Goal: Task Accomplishment & Management: Manage account settings

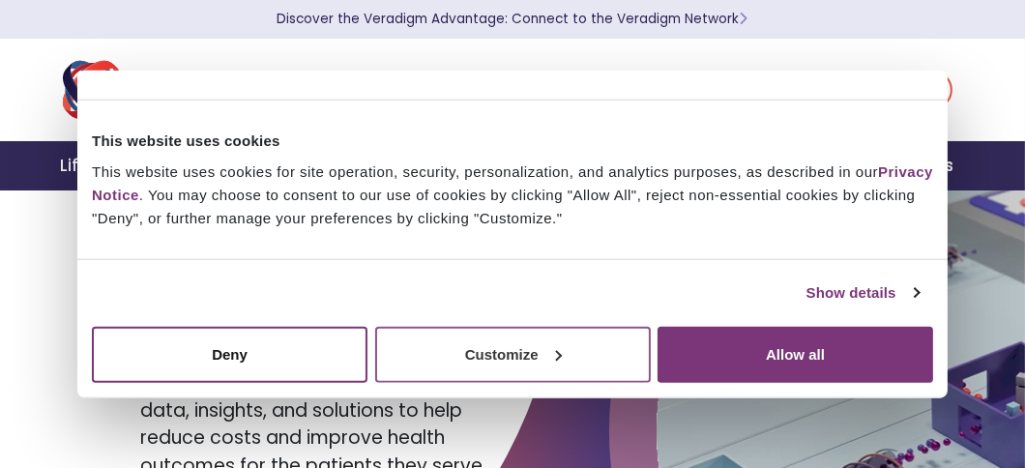
click at [525, 342] on button "Customize" at bounding box center [513, 354] width 276 height 56
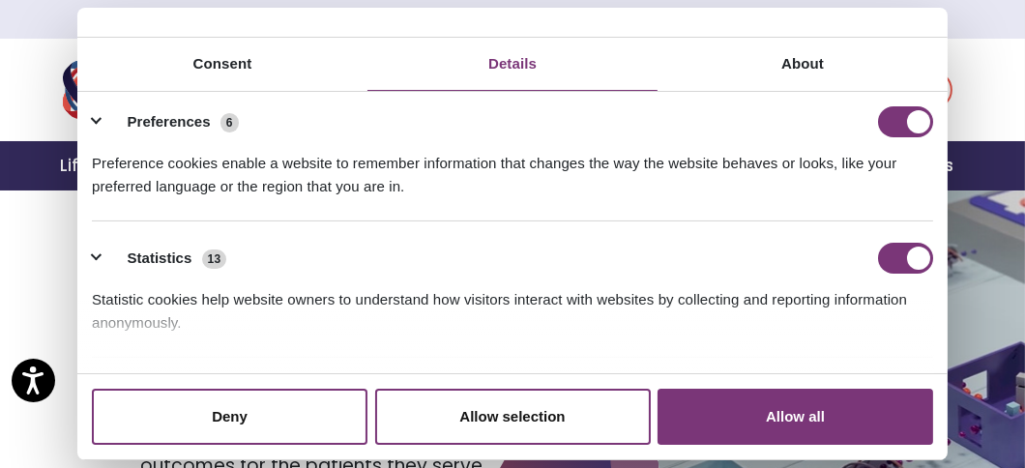
scroll to position [161, 0]
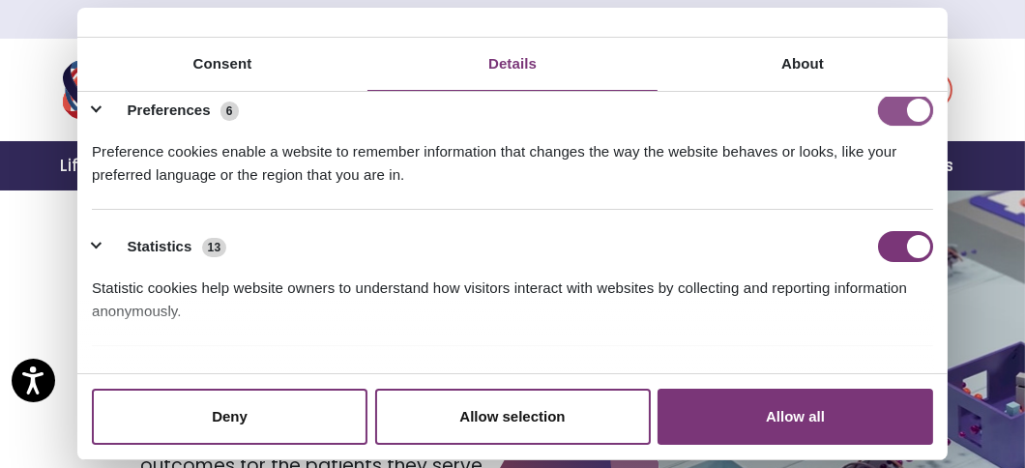
click at [885, 104] on input "Preferences" at bounding box center [905, 110] width 55 height 31
checkbox input "false"
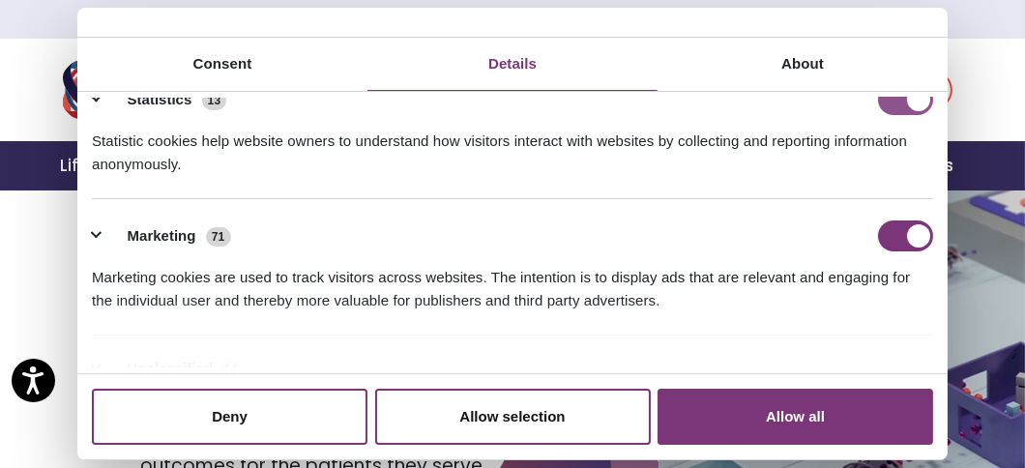
scroll to position [354, 0]
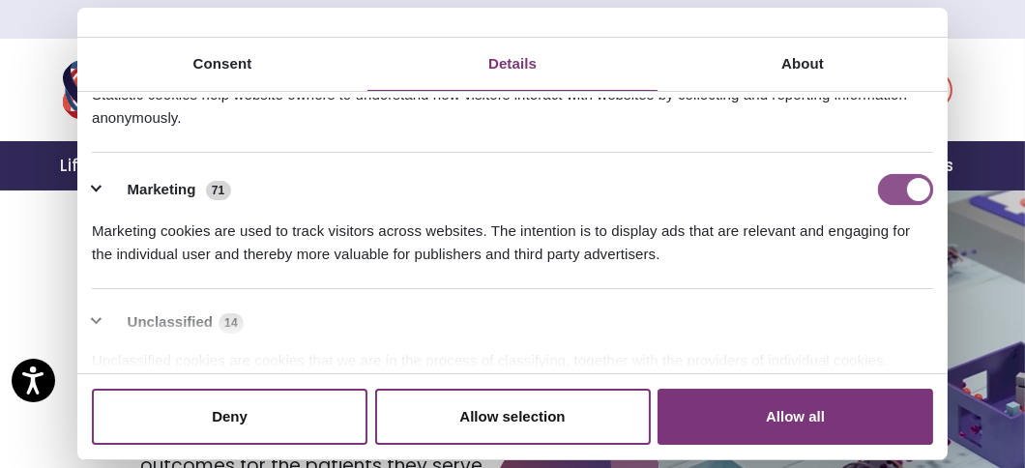
click at [884, 188] on input "Marketing" at bounding box center [905, 189] width 55 height 31
checkbox input "false"
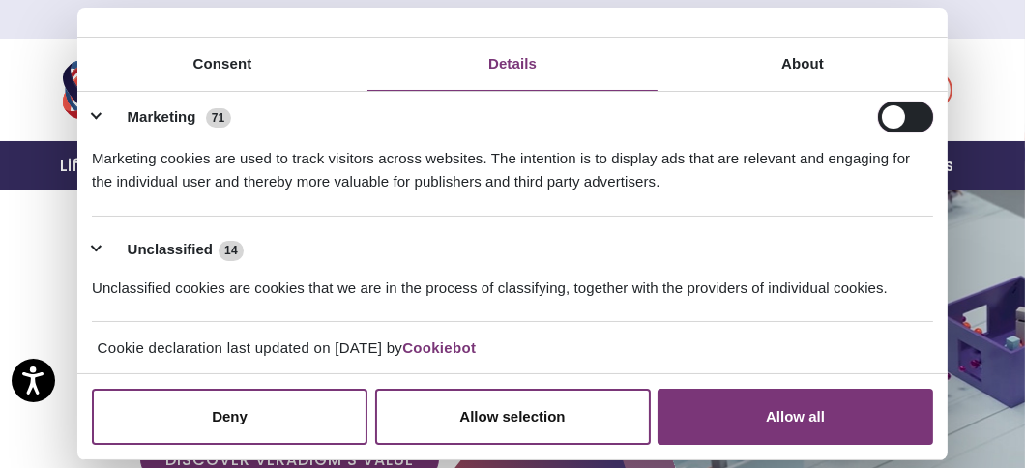
scroll to position [97, 0]
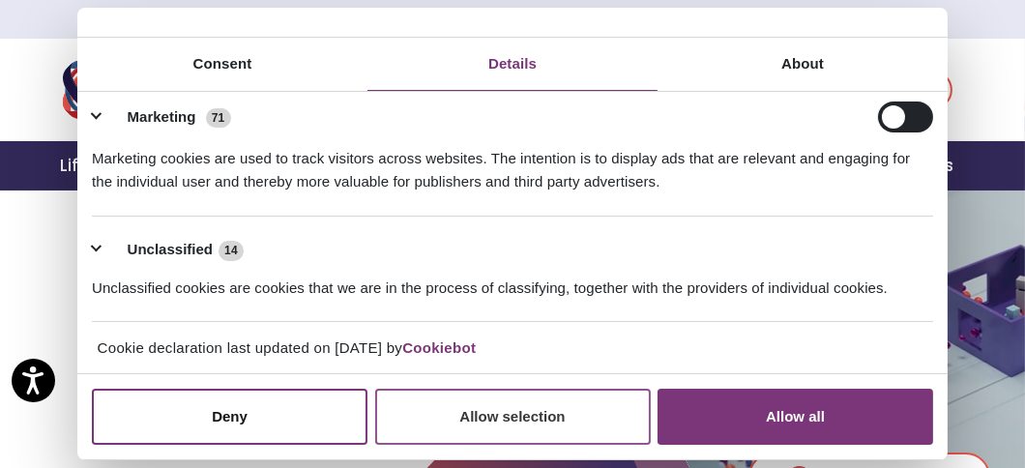
click at [505, 423] on button "Allow selection" at bounding box center [513, 417] width 276 height 56
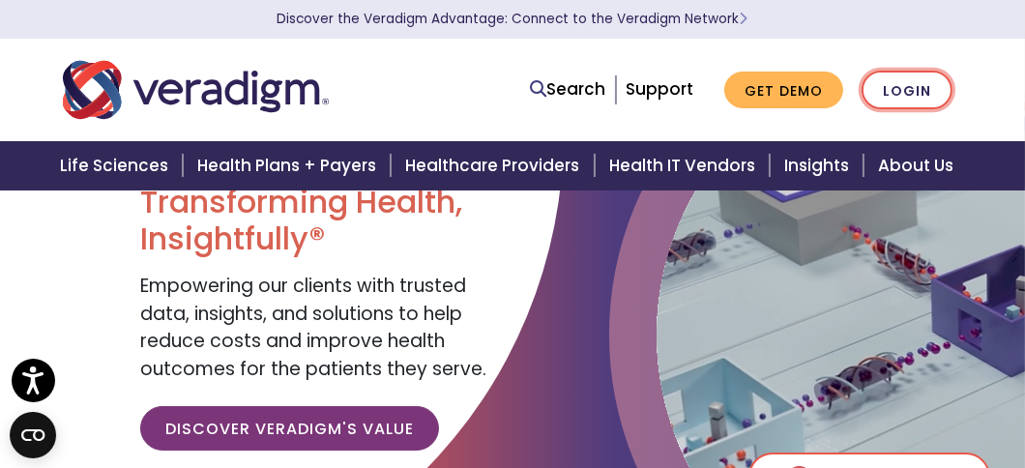
click at [910, 95] on link "Login" at bounding box center [907, 91] width 91 height 40
